Goal: Information Seeking & Learning: Learn about a topic

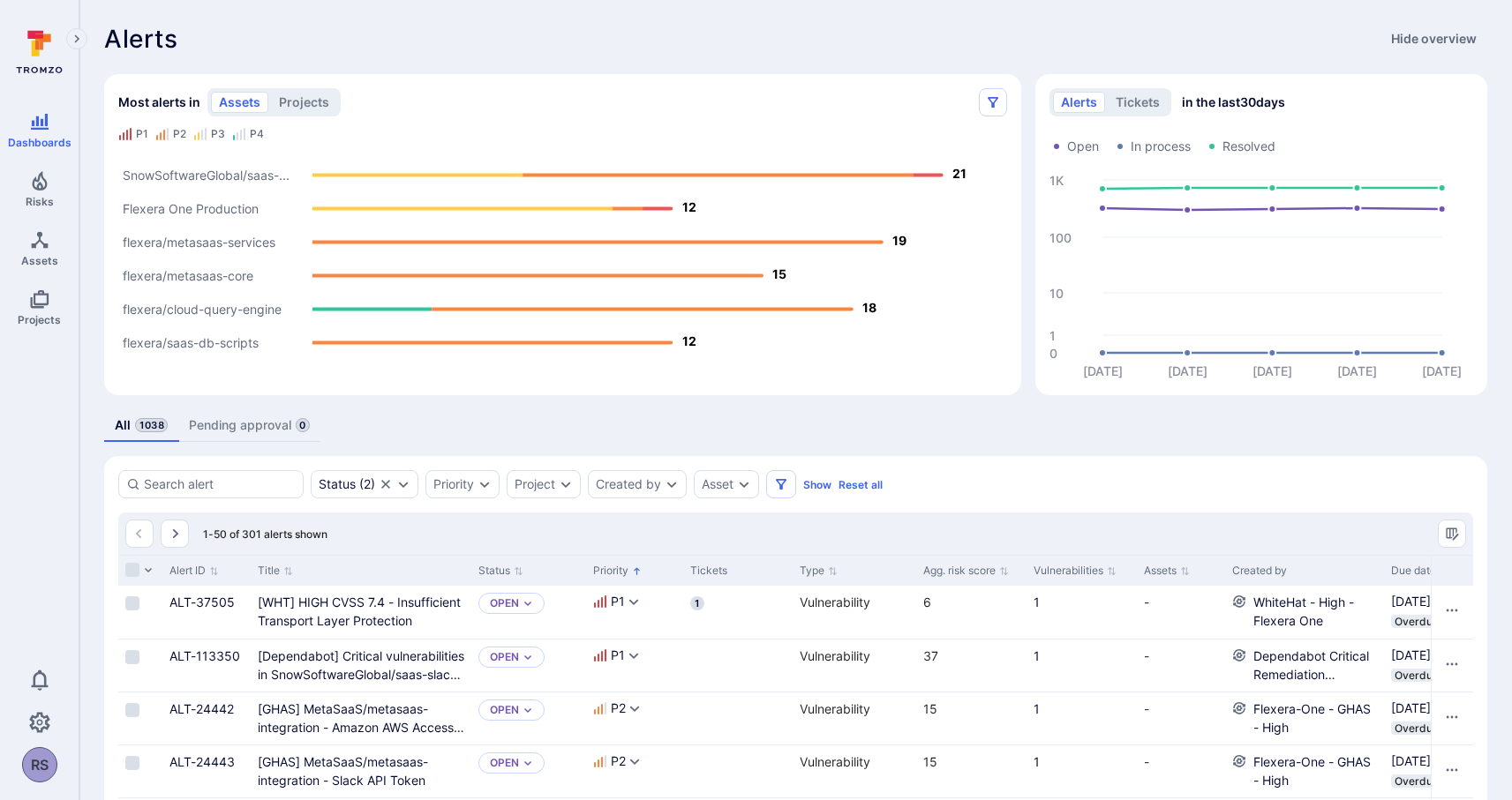
click at [244, 428] on link "Pending approval 0" at bounding box center [249, 426] width 142 height 33
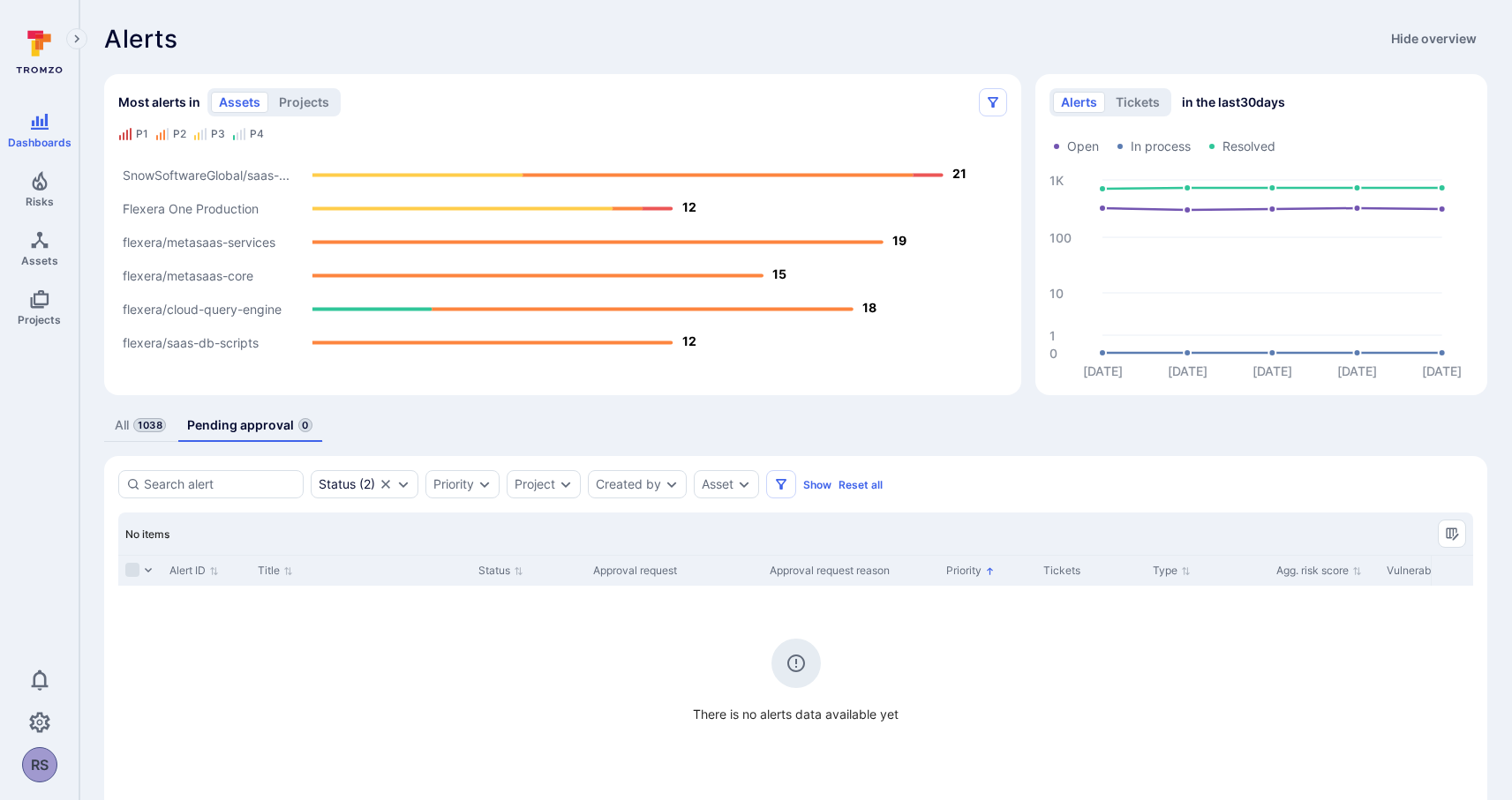
click at [139, 421] on span "1038" at bounding box center [149, 425] width 33 height 14
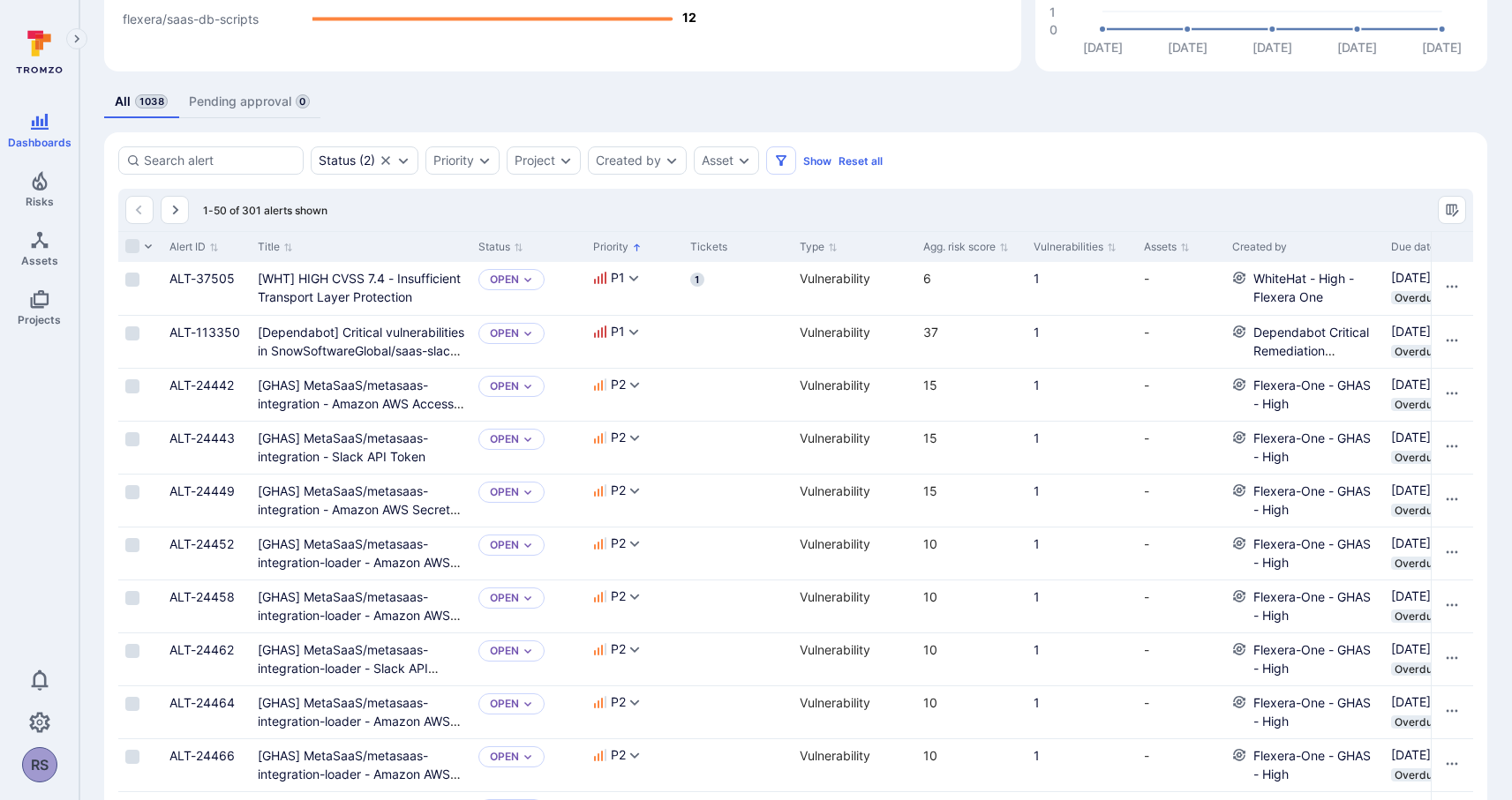
scroll to position [312, 0]
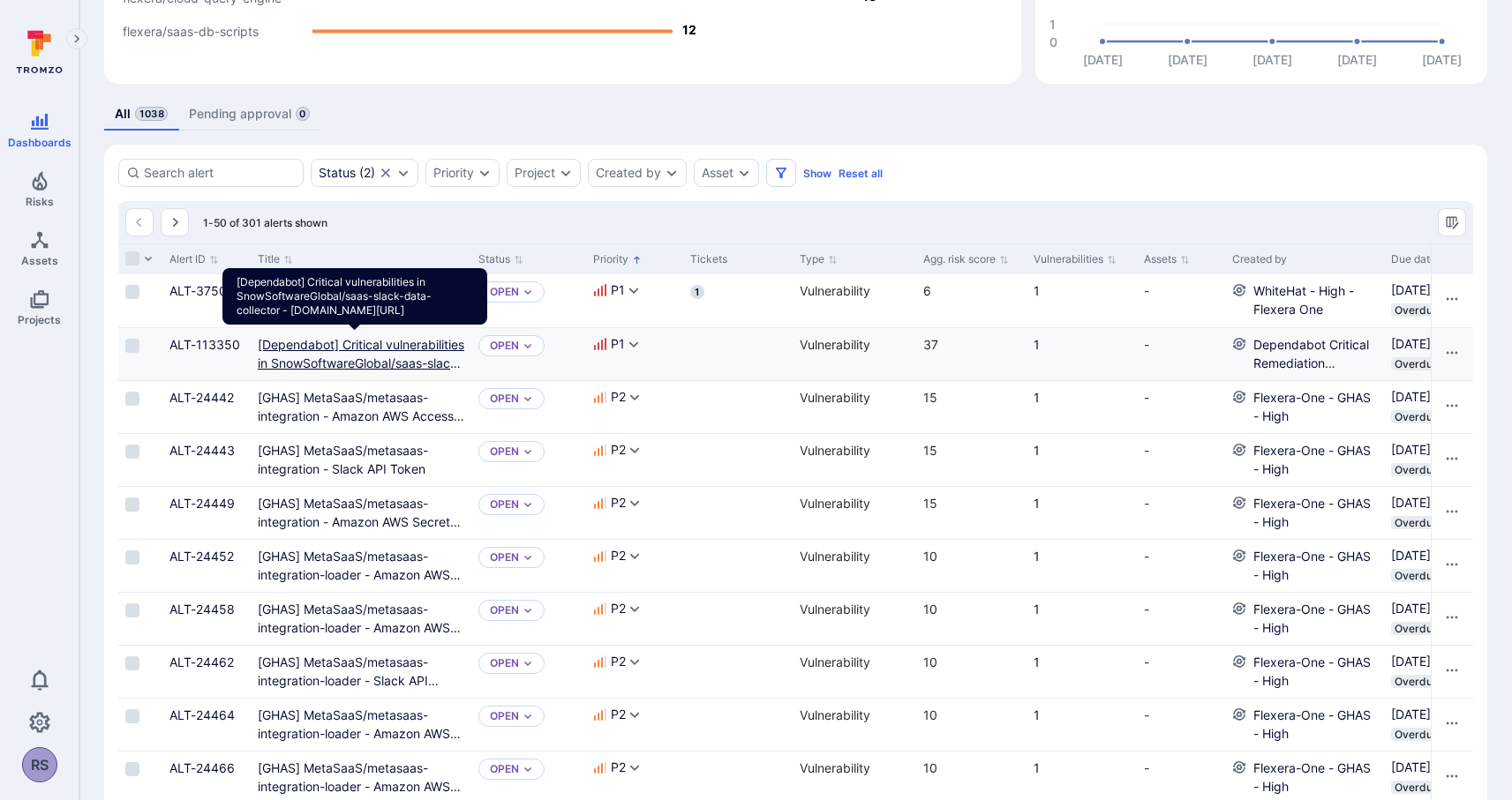
click at [307, 346] on golang "[Dependabot] Critical vulnerabilities in SnowSoftwareGlobal/saas-slack-data-col…" at bounding box center [361, 372] width 206 height 71
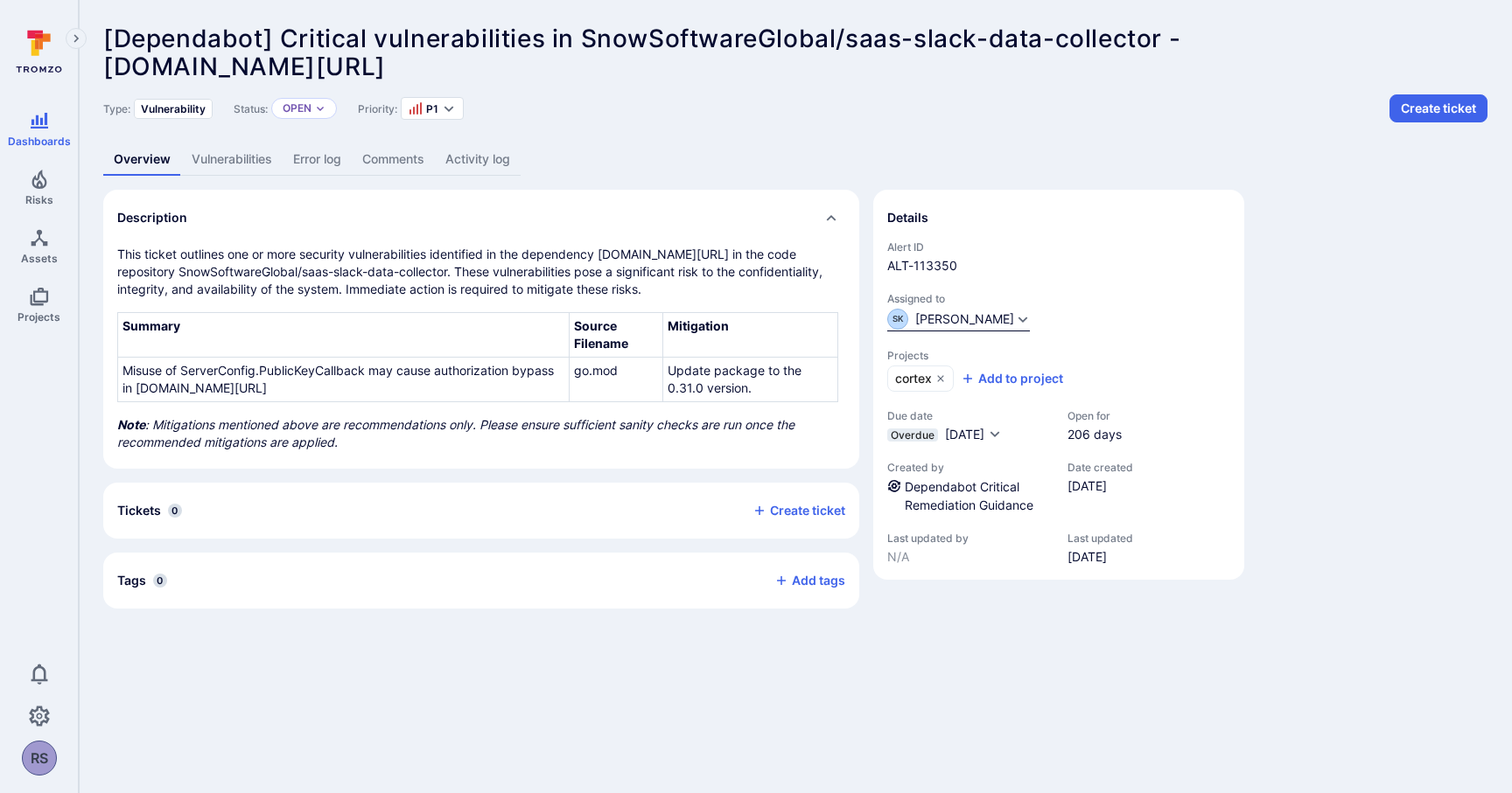
click at [1018, 320] on icon "Expand dropdown" at bounding box center [1022, 320] width 10 height 6
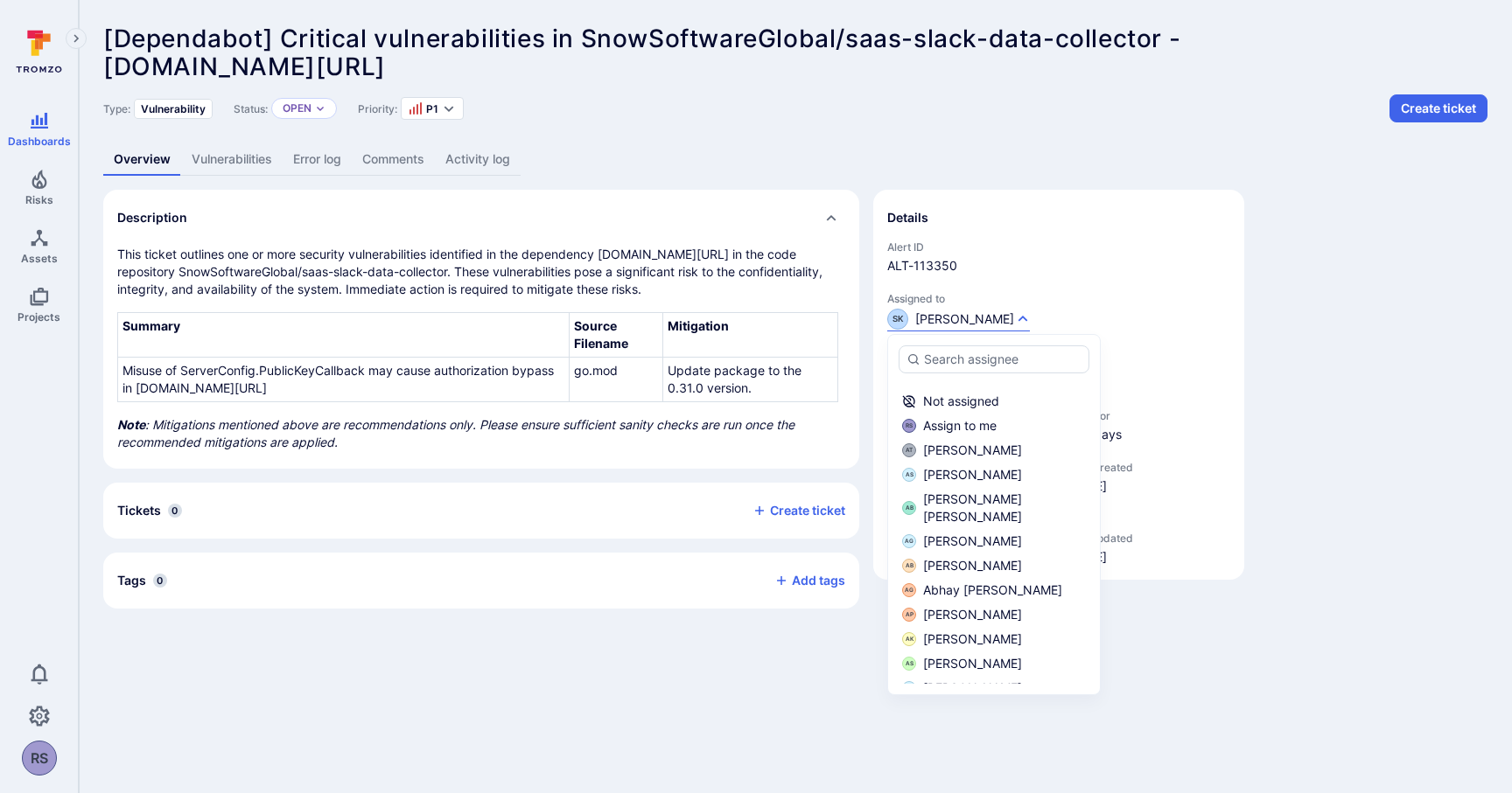
click at [1315, 327] on div "Description This ticket outlines one or more security vulnerabilities identifie…" at bounding box center [796, 398] width 1385 height 419
